Goal: Task Accomplishment & Management: Manage account settings

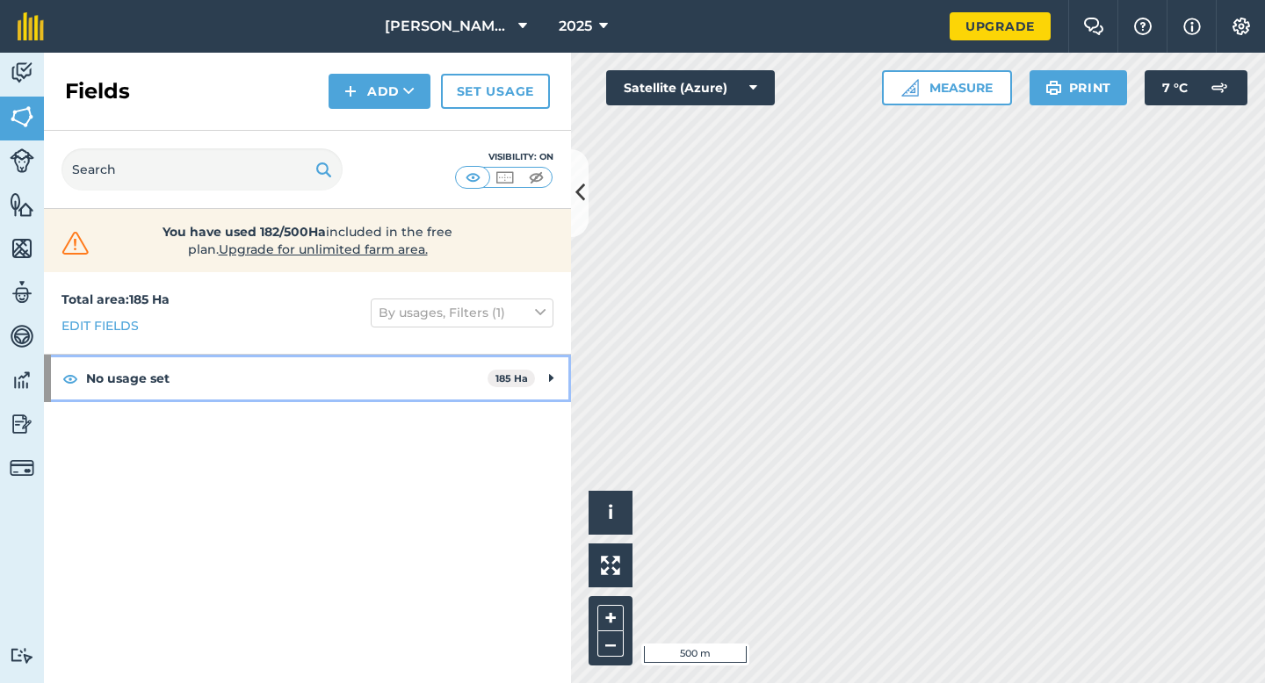
click at [534, 384] on div "No usage set 185 Ha" at bounding box center [307, 378] width 527 height 47
click at [542, 384] on div "No usage set 185 Ha" at bounding box center [307, 378] width 527 height 47
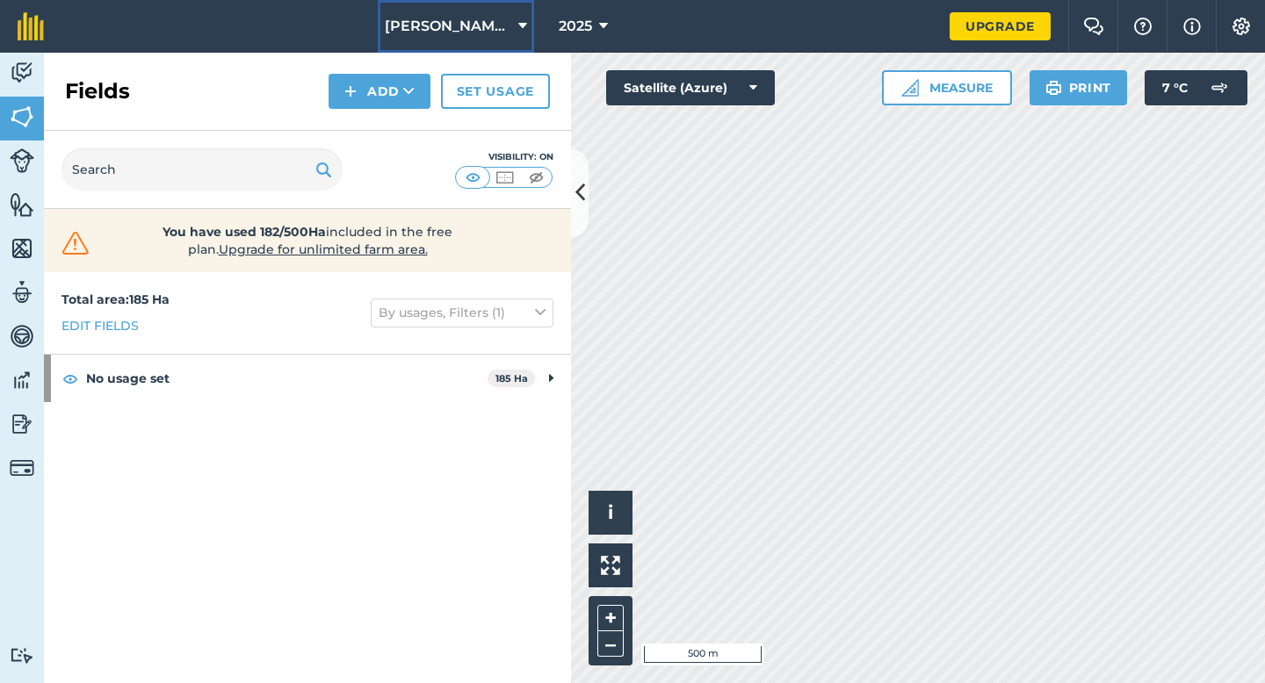
click at [504, 34] on span "[PERSON_NAME] & Sons Farming LTD" at bounding box center [448, 26] width 126 height 21
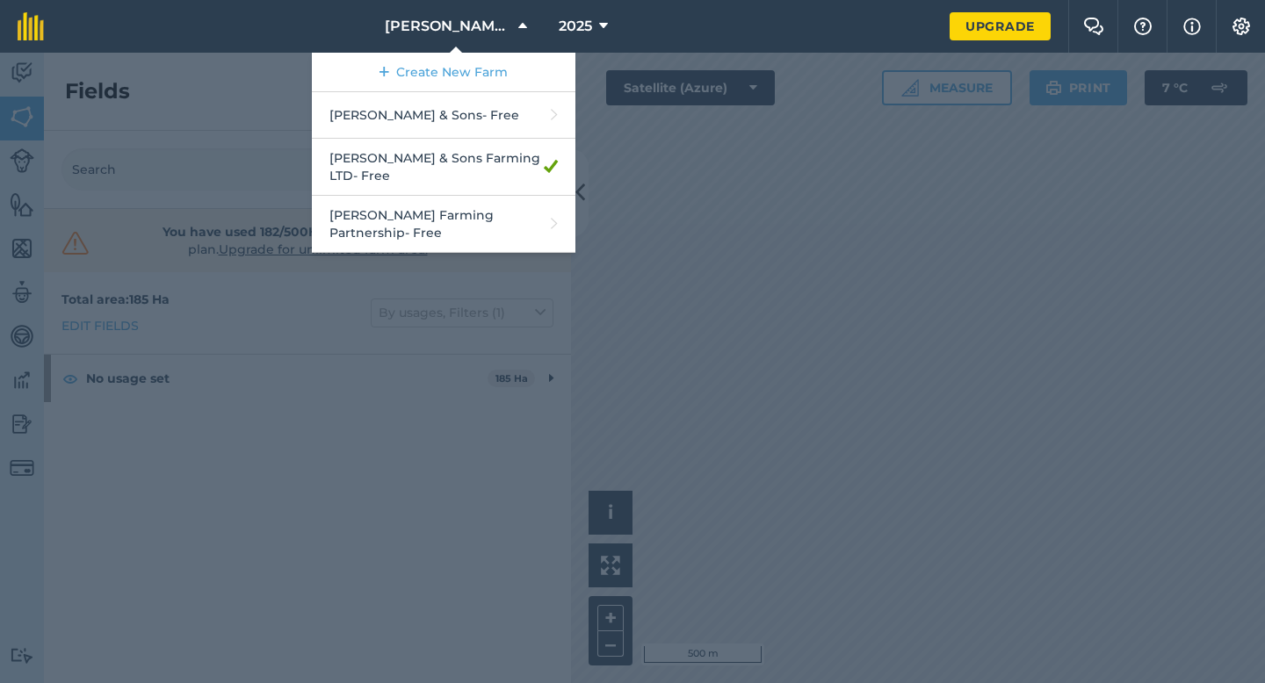
click at [770, 235] on div at bounding box center [632, 368] width 1265 height 631
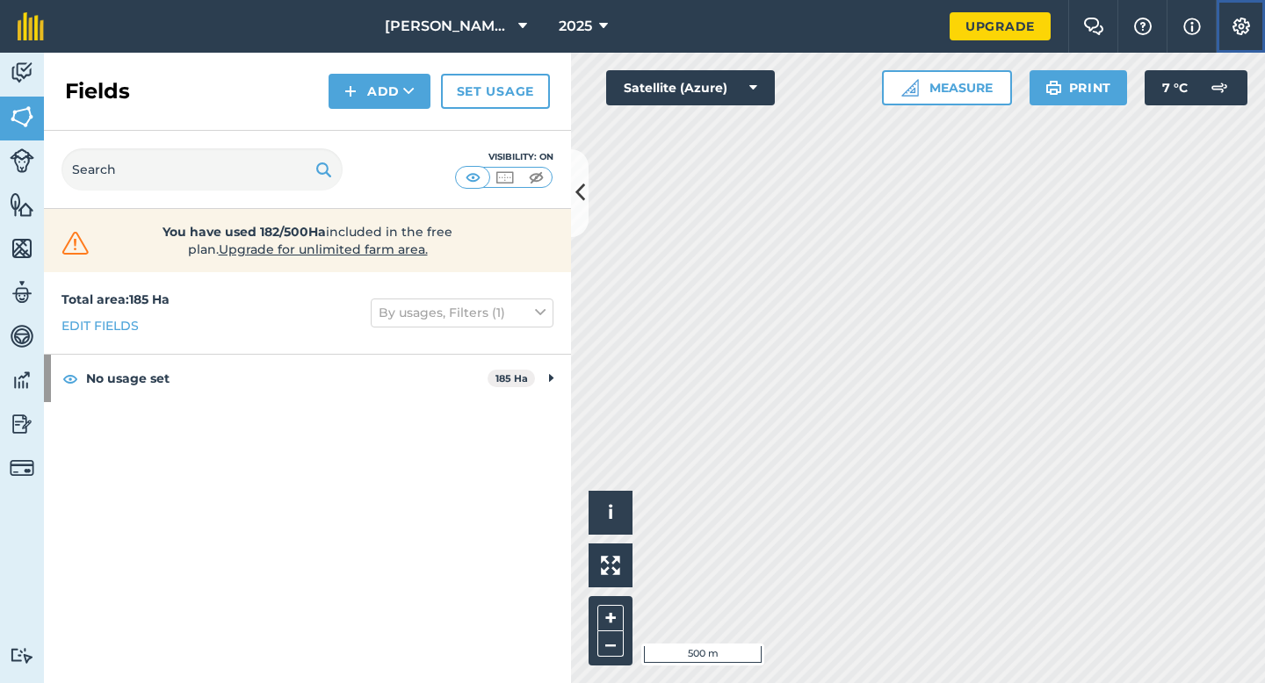
click at [1247, 22] on img at bounding box center [1241, 27] width 21 height 18
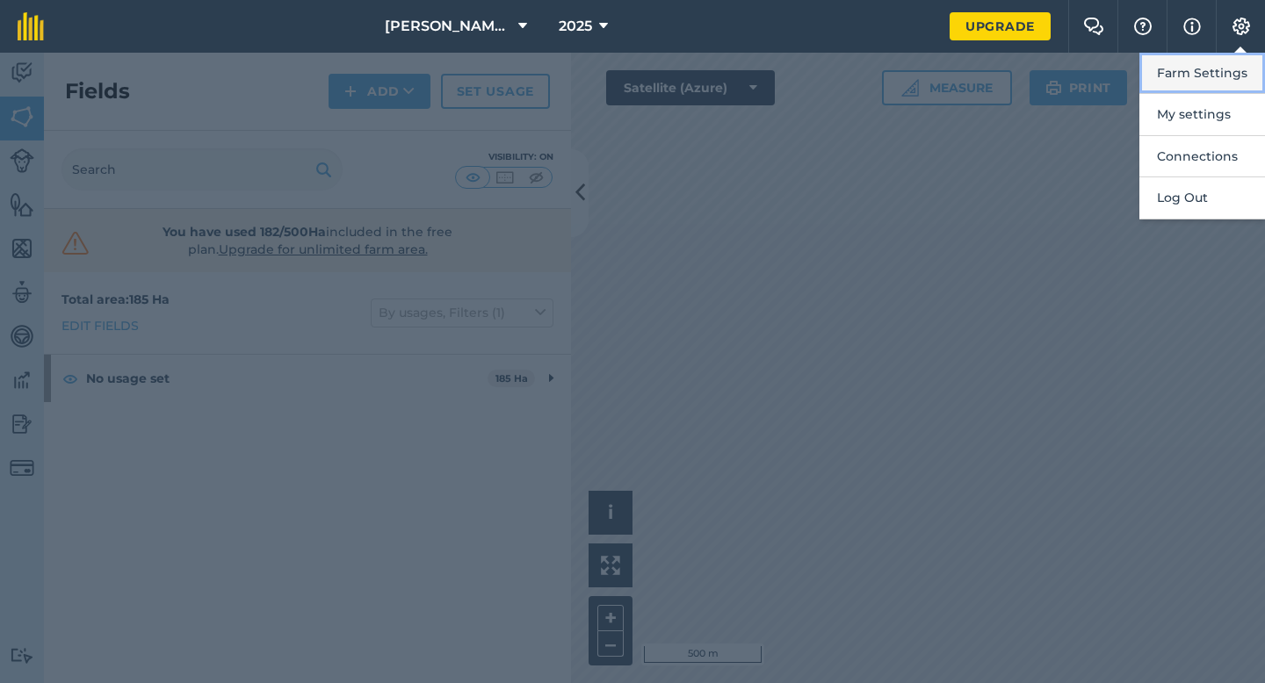
click at [1158, 65] on button "Farm Settings" at bounding box center [1202, 73] width 126 height 41
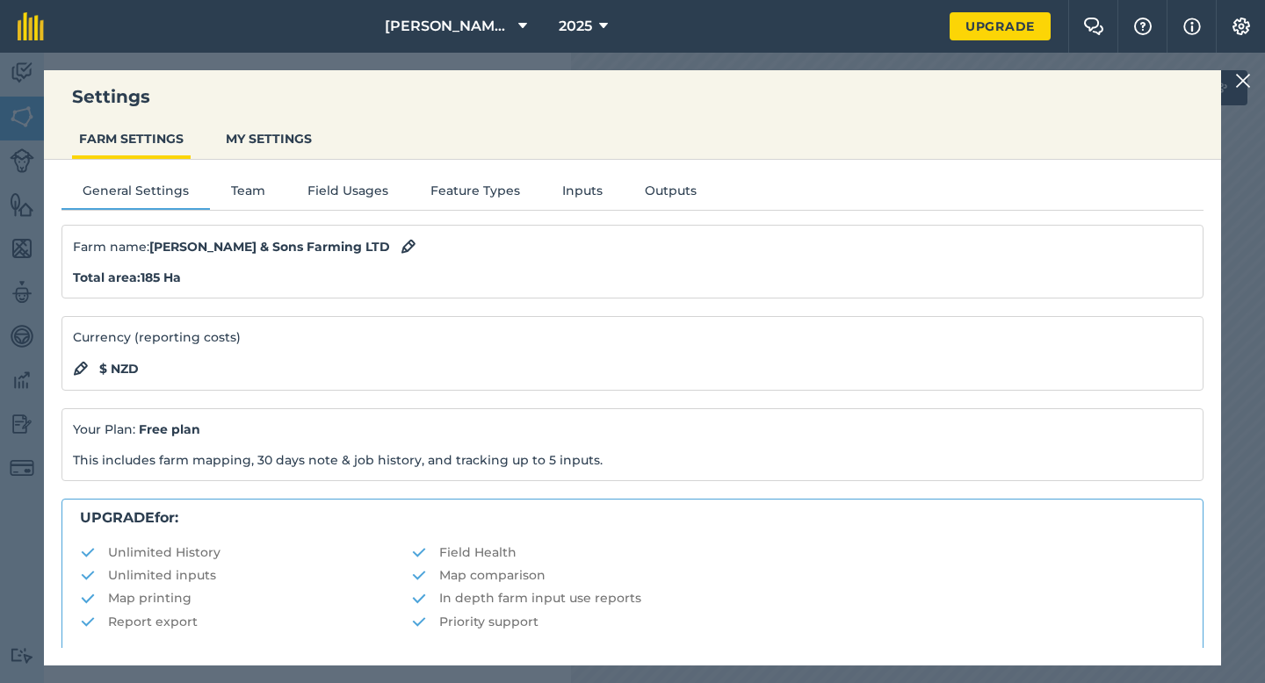
scroll to position [337, 0]
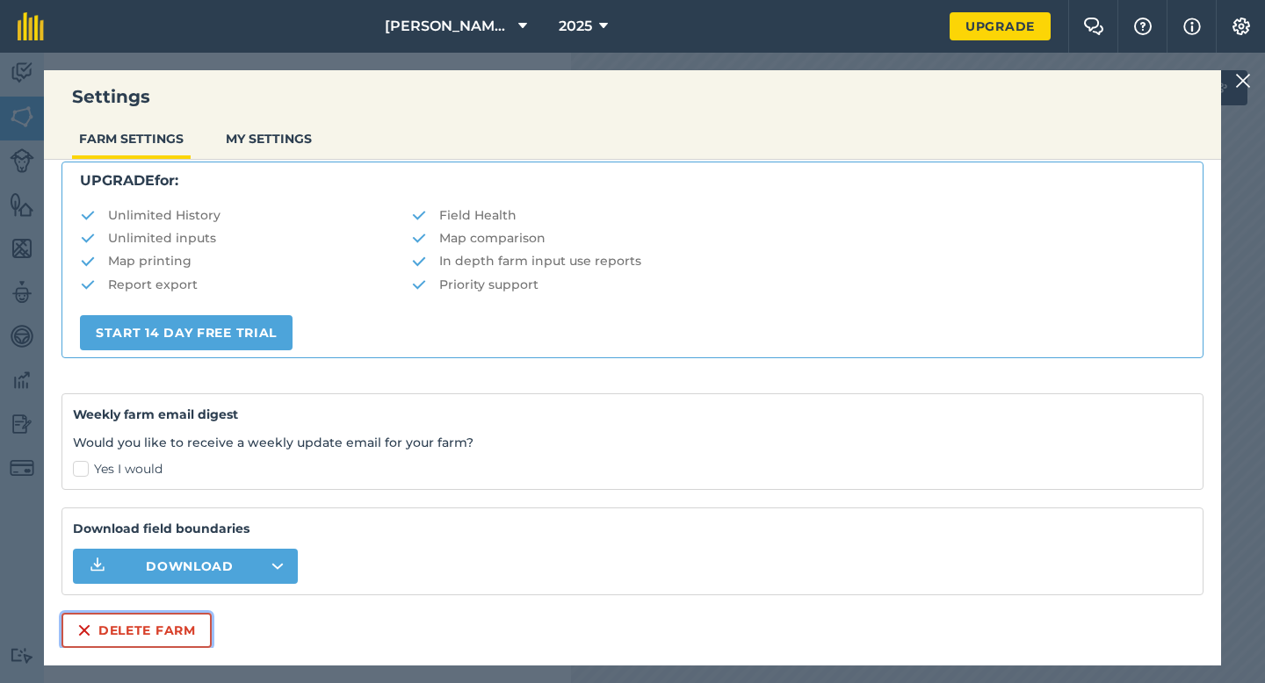
click at [139, 618] on button "Delete farm" at bounding box center [136, 630] width 150 height 35
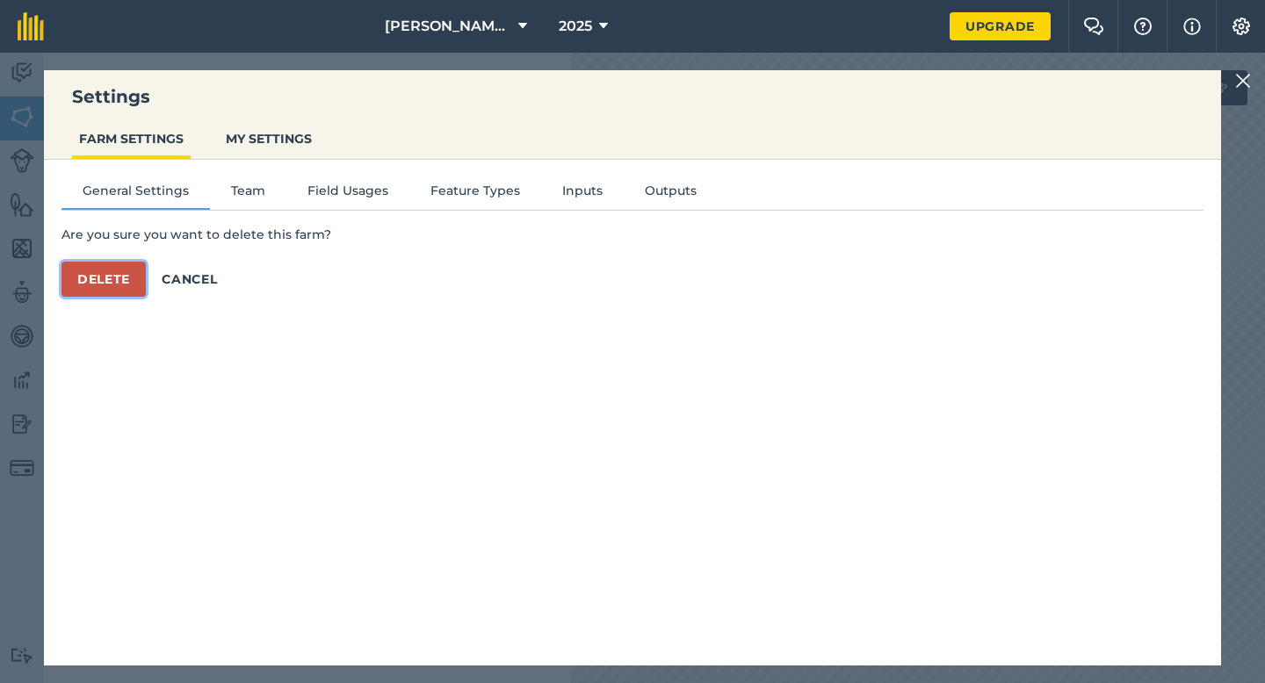
click at [137, 269] on button "Delete" at bounding box center [103, 279] width 84 height 35
